Goal: Task Accomplishment & Management: Manage account settings

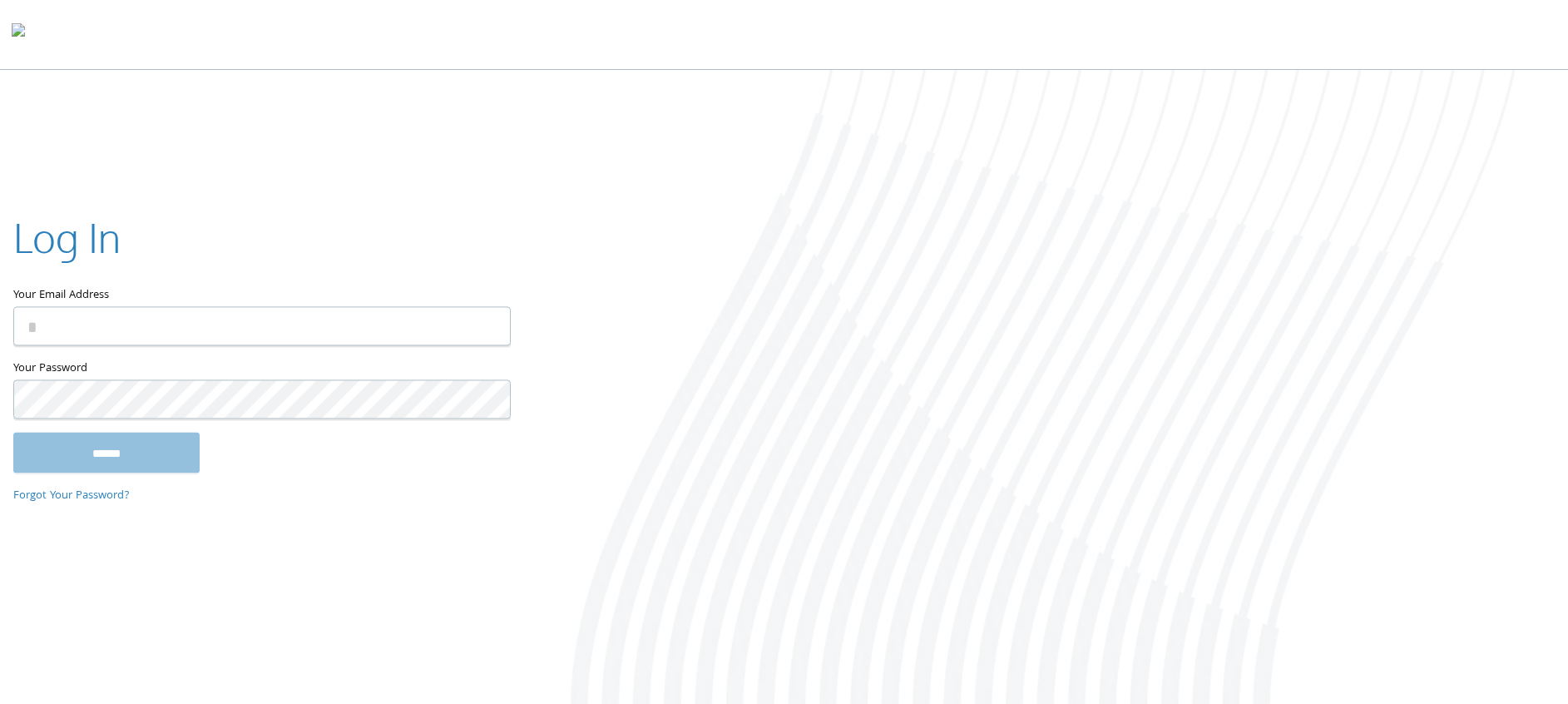
type input "**********"
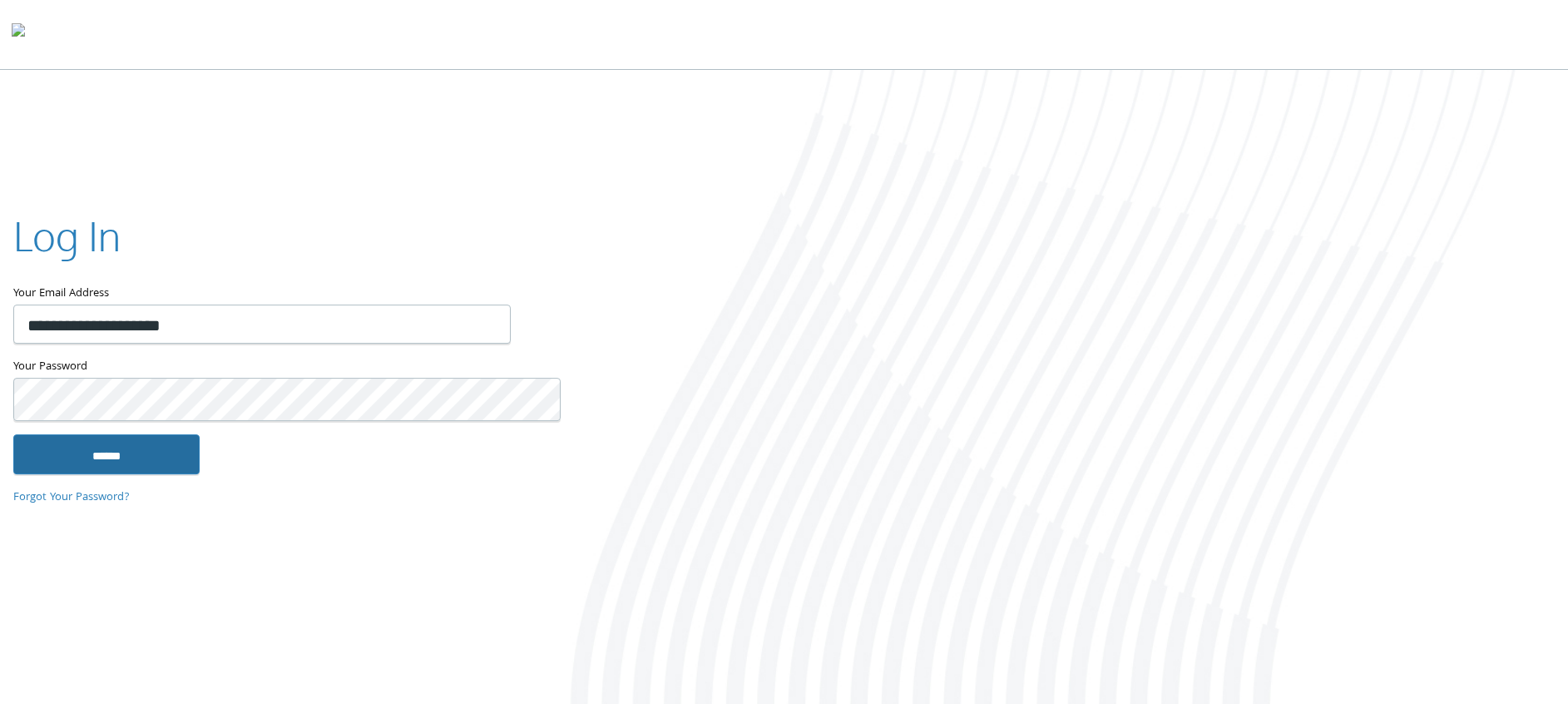
click at [91, 456] on input "******" at bounding box center [106, 454] width 186 height 40
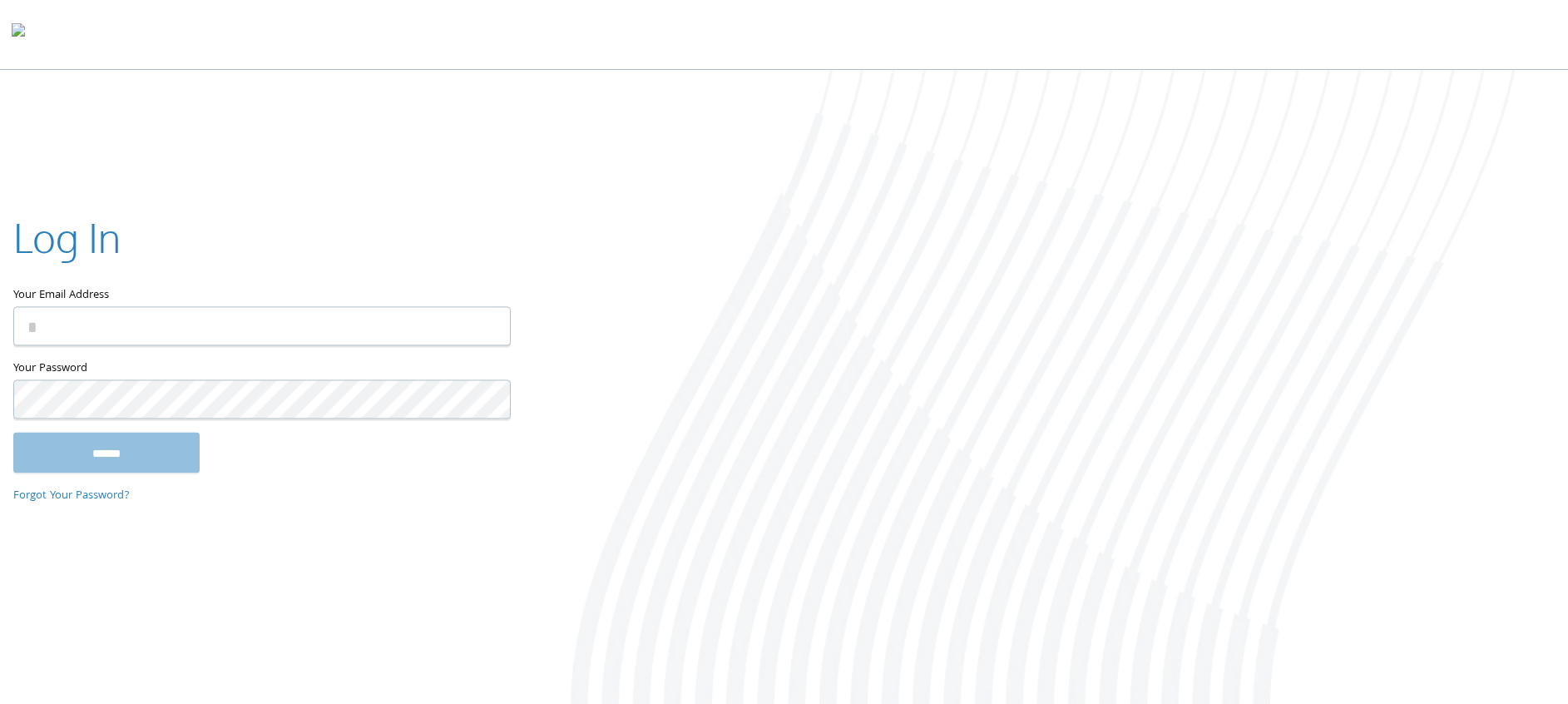
type input "**********"
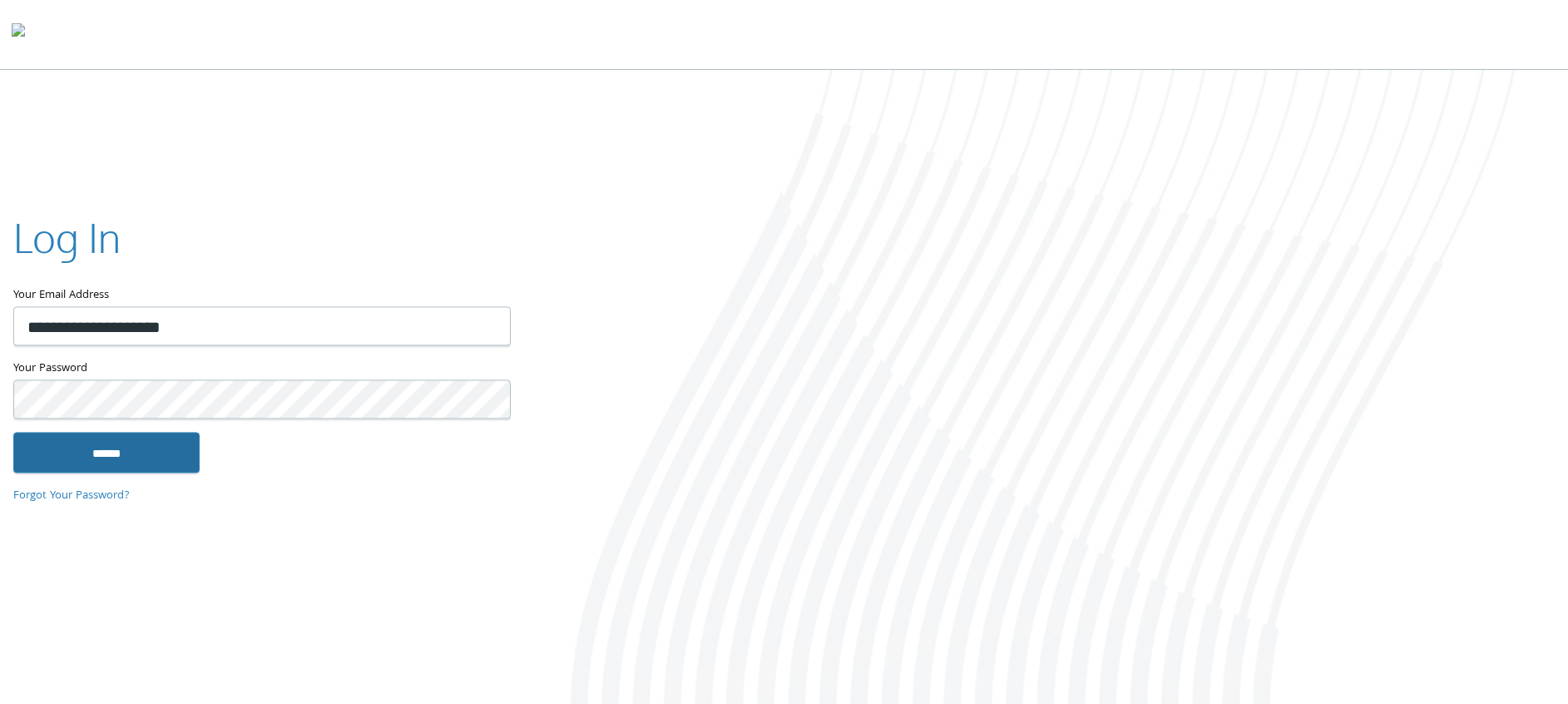
click at [61, 466] on input "******" at bounding box center [106, 452] width 186 height 40
